Goal: Information Seeking & Learning: Learn about a topic

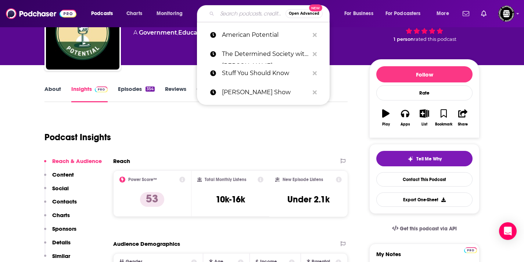
click at [227, 15] on input "Search podcasts, credits, & more..." at bounding box center [251, 14] width 68 height 12
type input "x"
paste input "[PERSON_NAME] & Company"
type input "[PERSON_NAME] & Company"
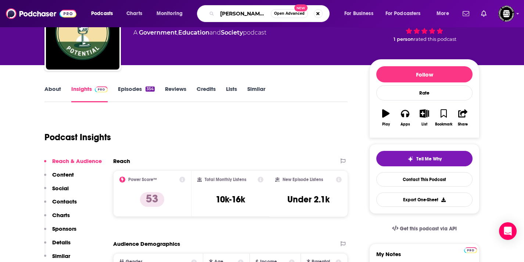
scroll to position [0, 10]
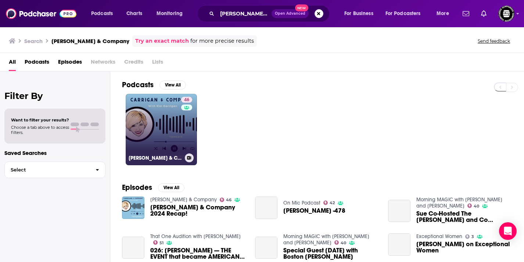
click at [165, 136] on link "46 [PERSON_NAME] & Company" at bounding box center [161, 129] width 71 height 71
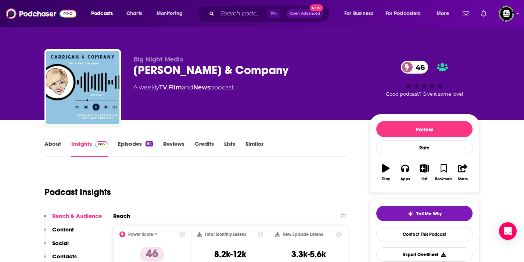
scroll to position [108, 0]
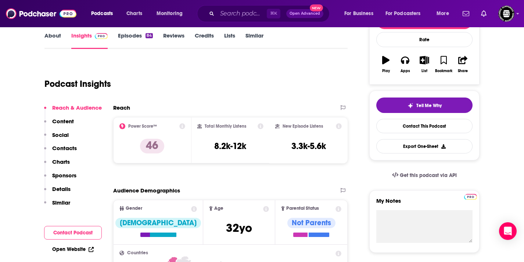
click at [134, 146] on div "Power Score™ 46" at bounding box center [152, 140] width 66 height 34
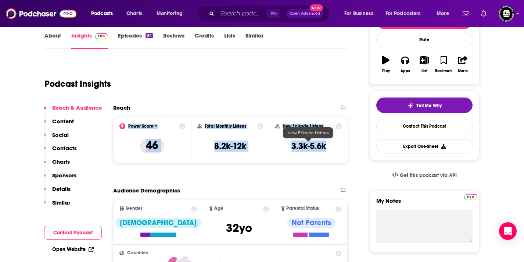
drag, startPoint x: 127, startPoint y: 127, endPoint x: 326, endPoint y: 147, distance: 199.9
click at [326, 147] on div "Power Score™ 46 Total Monthly Listens 8.2k-12k New Episode Listens 3.3k-5.6k" at bounding box center [230, 140] width 234 height 46
copy div "Power Score™ 46 Total Monthly Listens 8.2k-12k New Episode Listens 3.3k-5.6k"
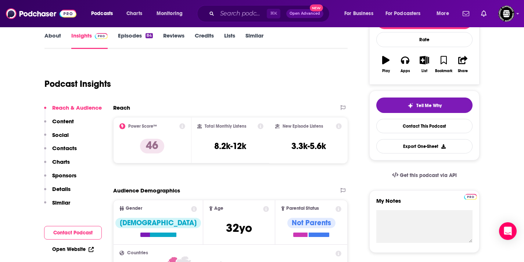
click at [262, 100] on div "Podcast Insights" at bounding box center [195, 82] width 303 height 43
